Goal: Information Seeking & Learning: Learn about a topic

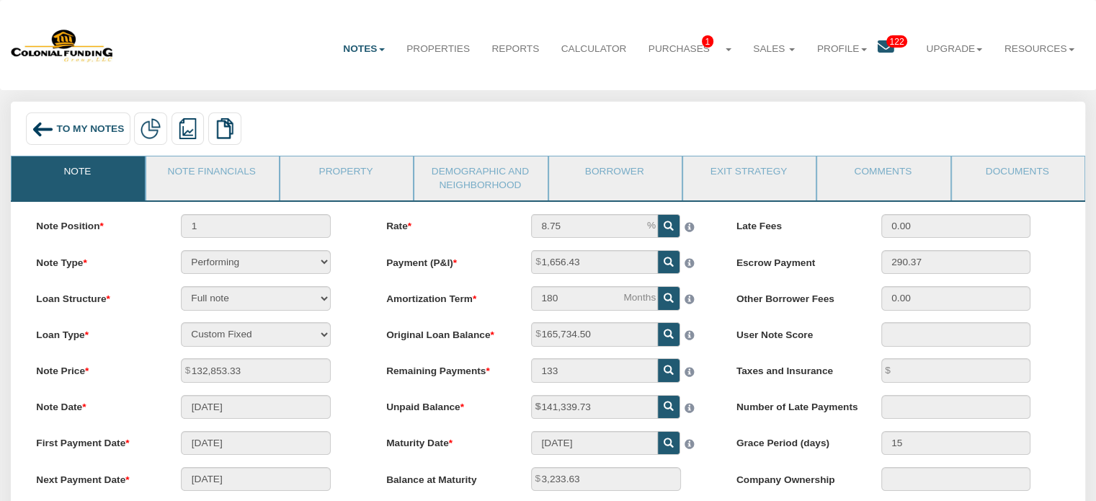
click at [879, 47] on icon at bounding box center [886, 47] width 17 height 17
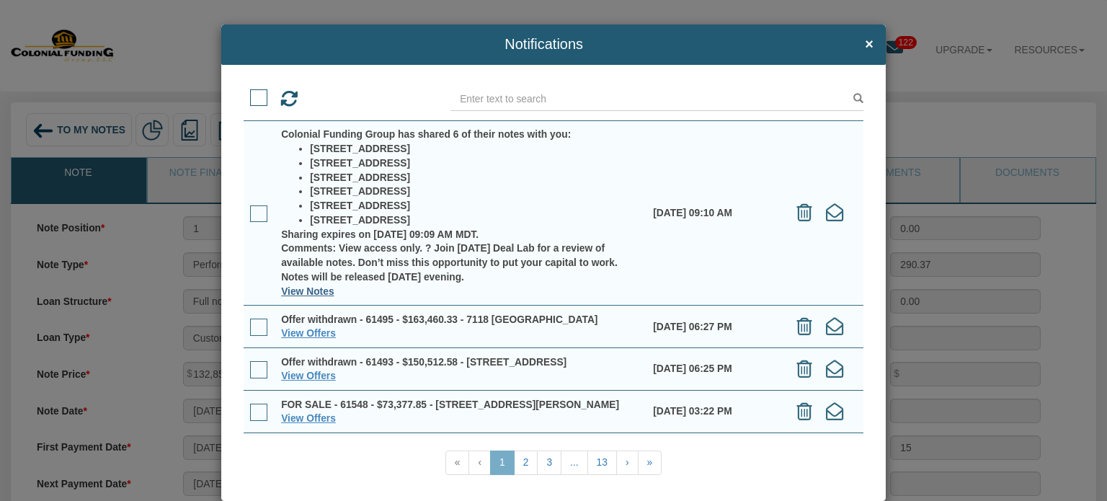
click at [298, 290] on link "View Notes" at bounding box center [307, 291] width 53 height 12
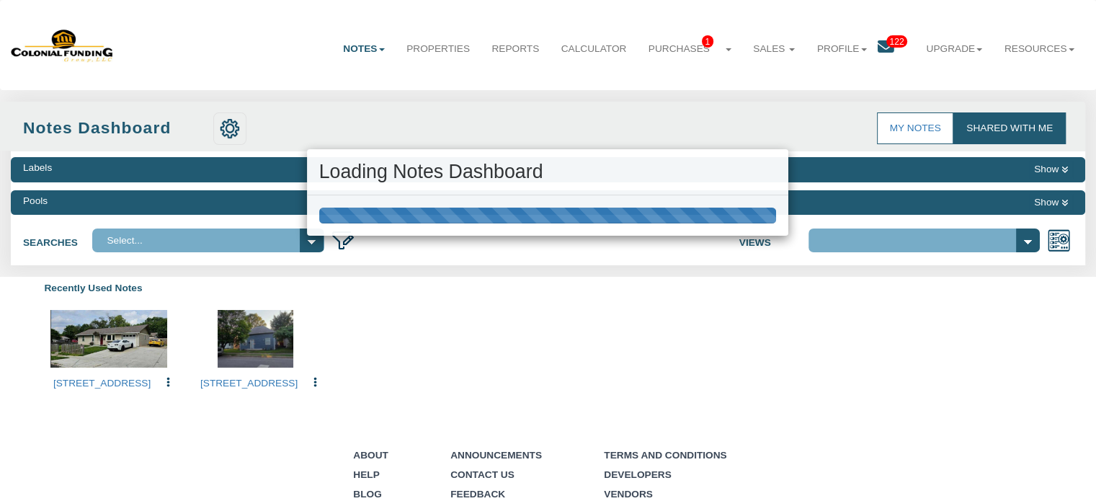
select select "316"
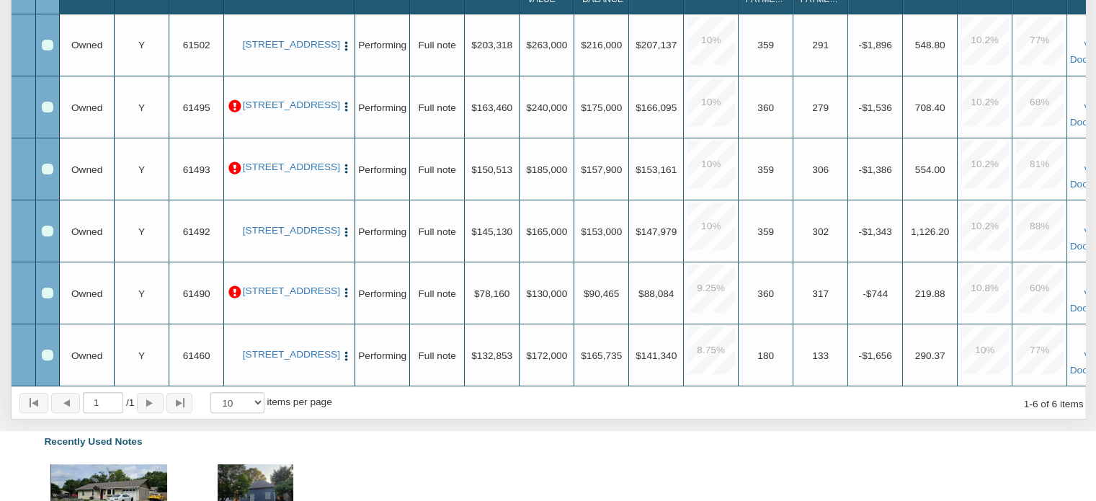
scroll to position [360, 0]
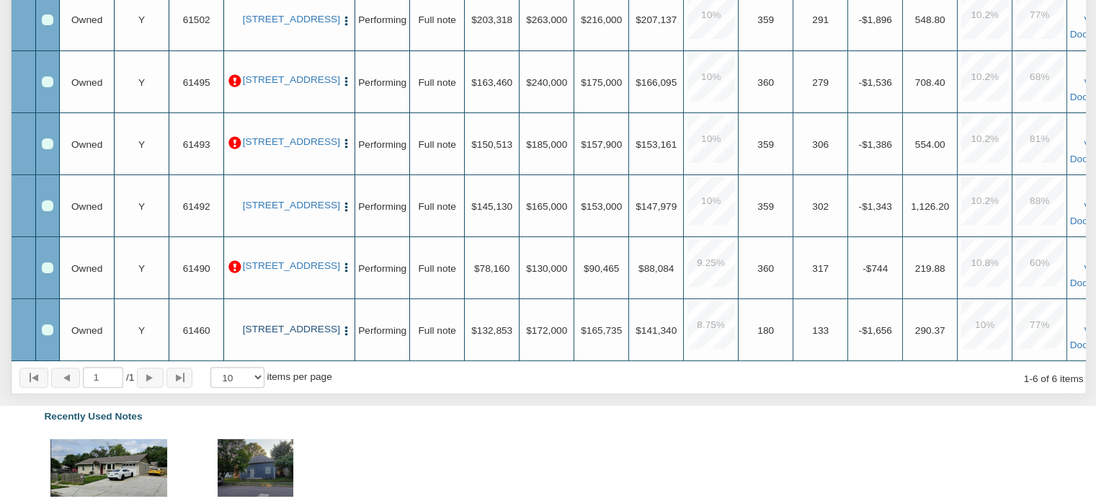
click at [291, 331] on link "[STREET_ADDRESS]" at bounding box center [290, 330] width 94 height 12
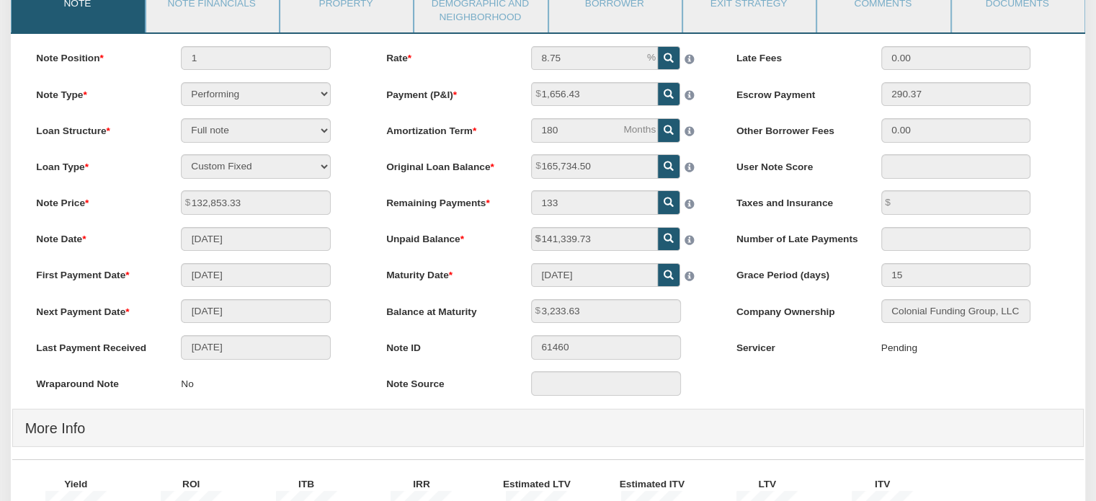
scroll to position [144, 0]
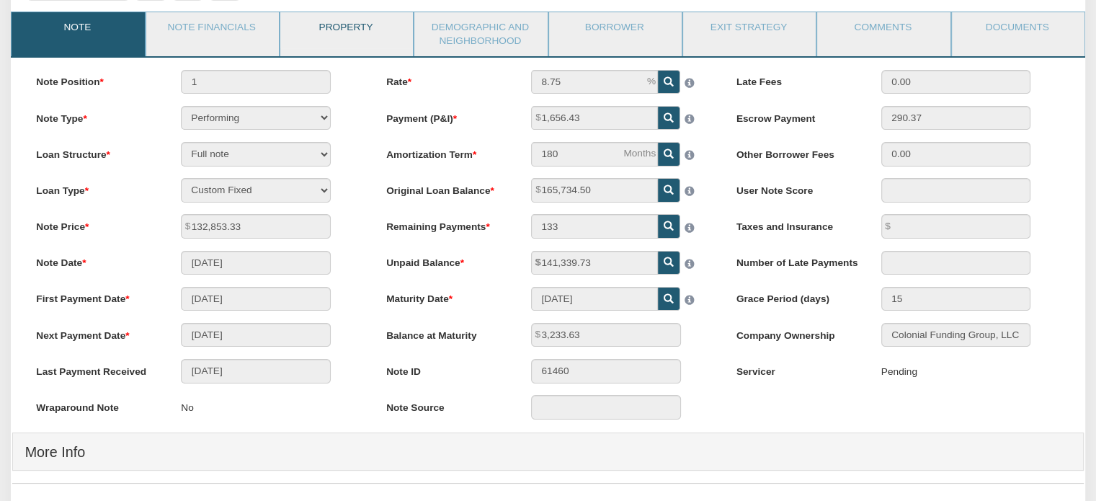
click at [347, 21] on link "Property" at bounding box center [345, 30] width 131 height 36
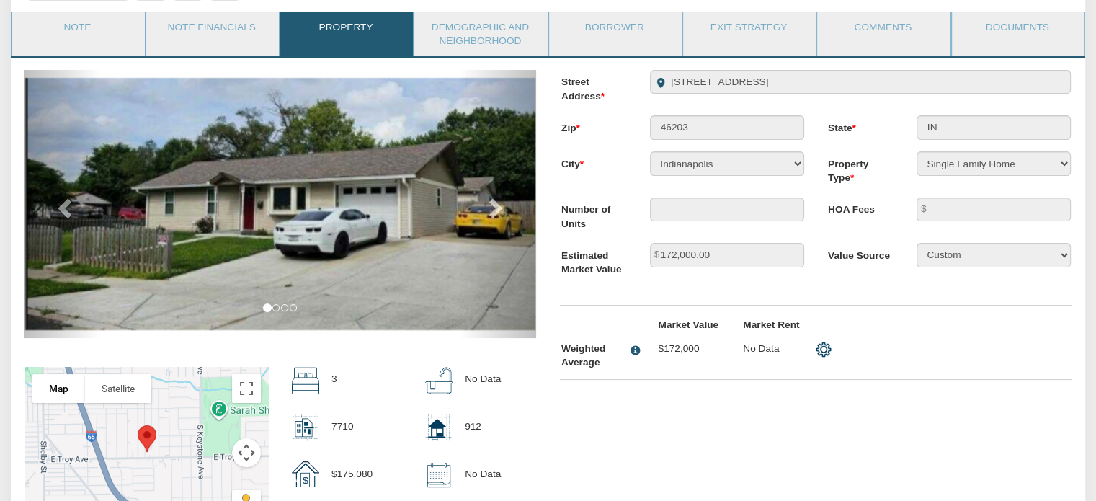
click at [414, 212] on img at bounding box center [280, 204] width 510 height 252
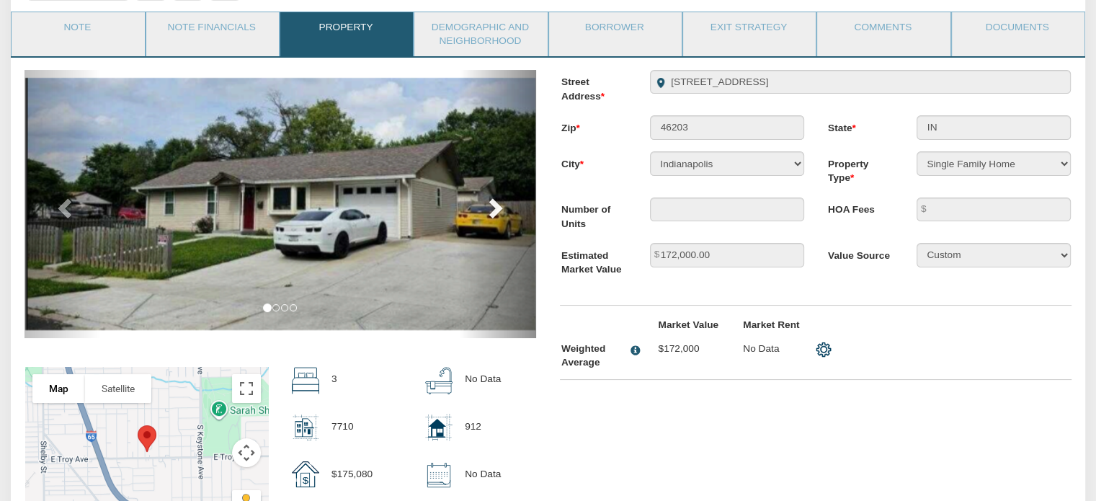
click at [502, 207] on span at bounding box center [494, 208] width 22 height 22
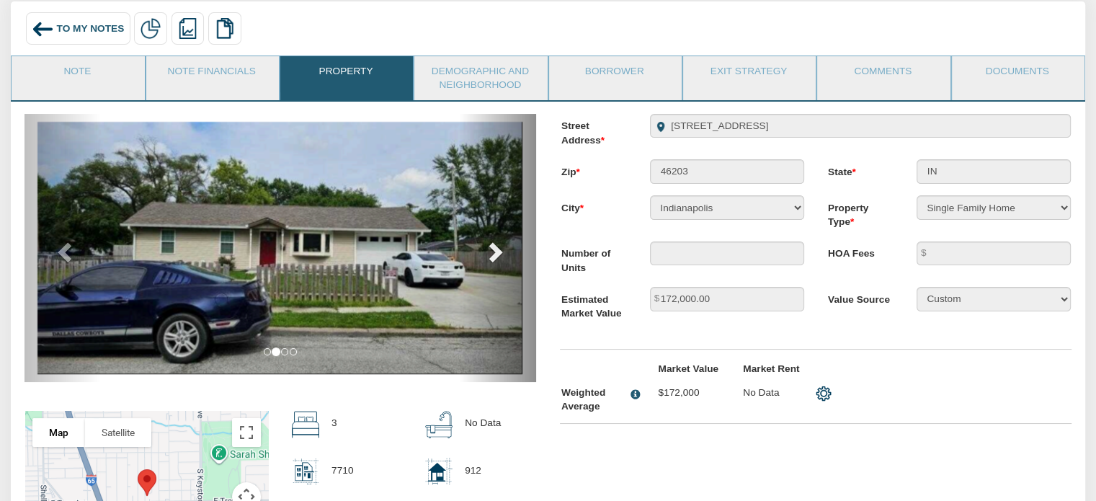
scroll to position [72, 0]
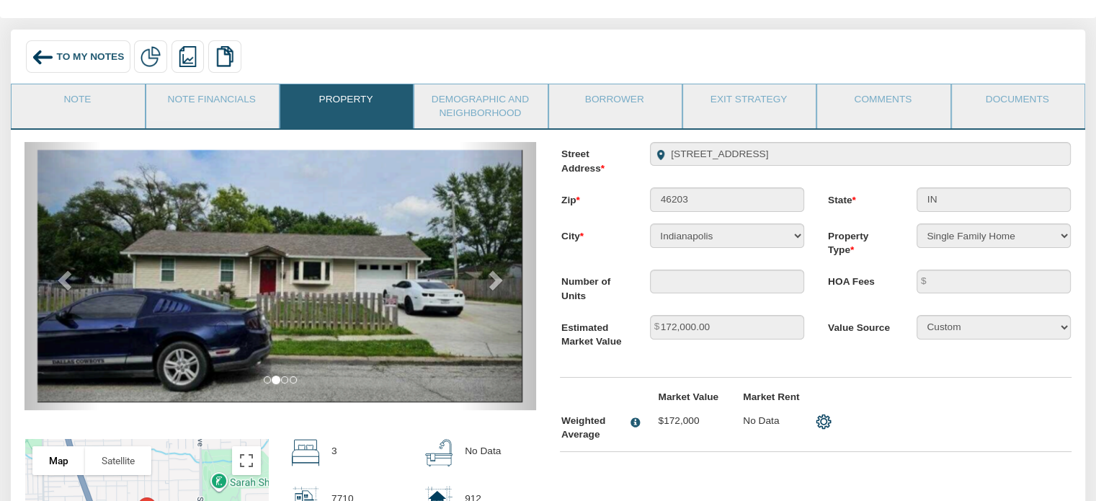
drag, startPoint x: 233, startPoint y: 98, endPoint x: 633, endPoint y: 249, distance: 427.3
click at [233, 98] on link "Note Financials" at bounding box center [211, 102] width 131 height 36
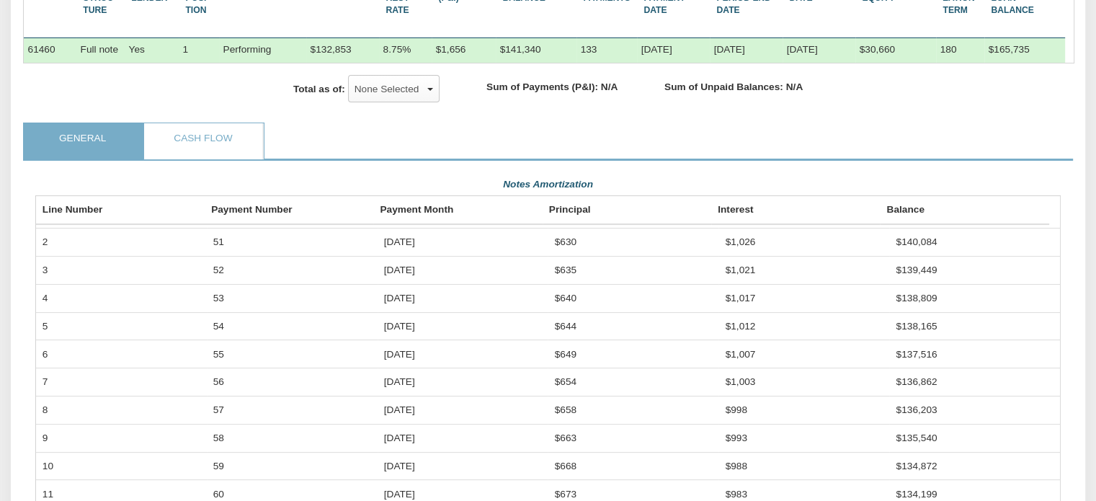
scroll to position [0, 0]
